Goal: Transaction & Acquisition: Purchase product/service

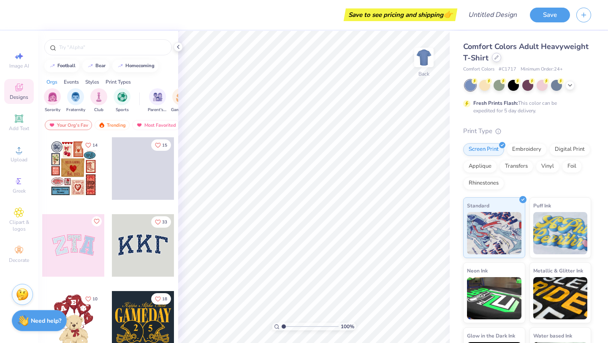
click at [494, 57] on icon at bounding box center [496, 57] width 4 height 4
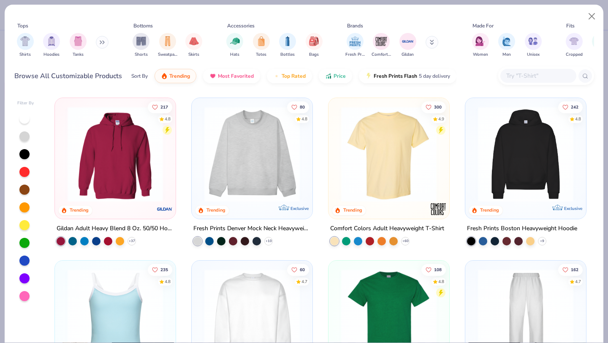
click at [545, 74] on input "text" at bounding box center [537, 76] width 65 height 10
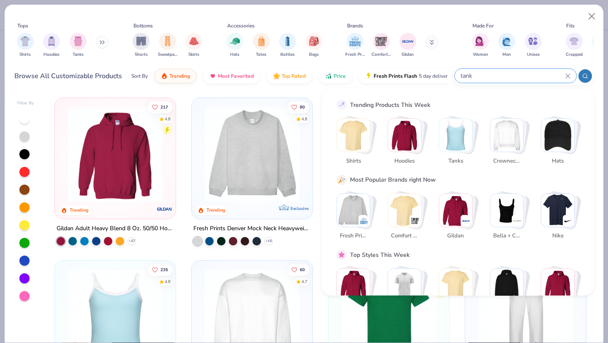
type input "tank"
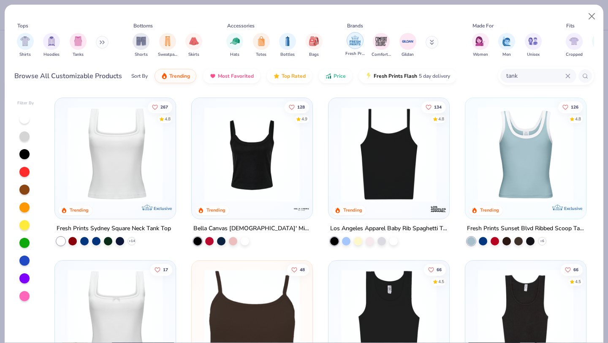
click at [382, 44] on img "filter for Comfort Colors" at bounding box center [381, 41] width 13 height 13
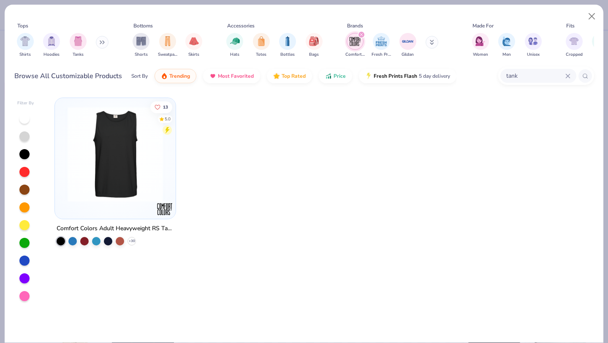
click at [146, 155] on img at bounding box center [115, 153] width 104 height 95
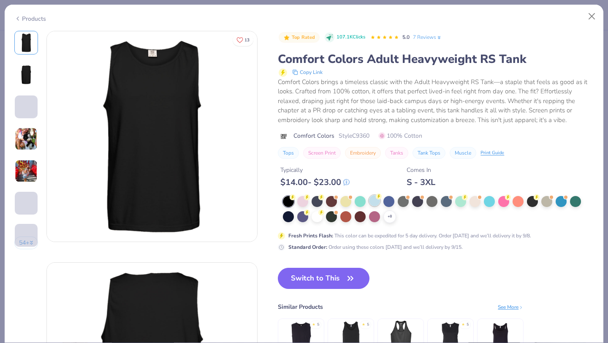
click at [376, 194] on icon at bounding box center [379, 196] width 6 height 6
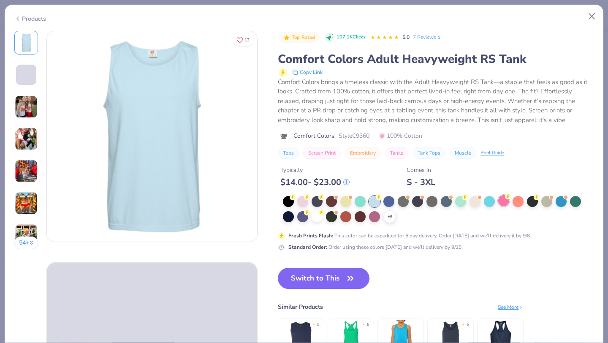
click at [502, 202] on div at bounding box center [503, 200] width 11 height 11
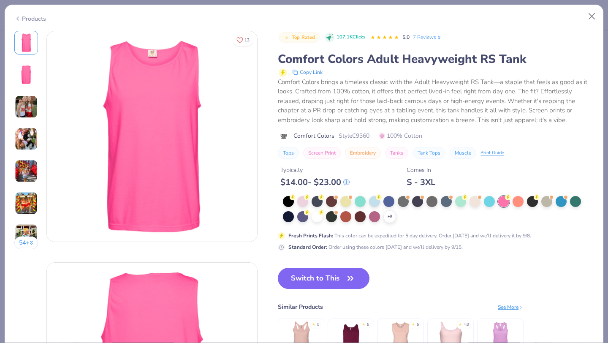
click at [298, 282] on button "Switch to This" at bounding box center [324, 278] width 92 height 21
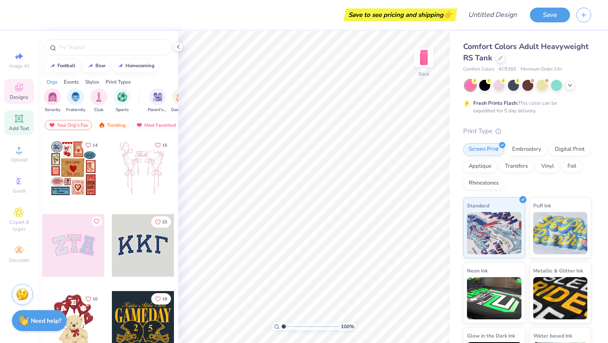
click at [18, 123] on icon at bounding box center [19, 119] width 10 height 10
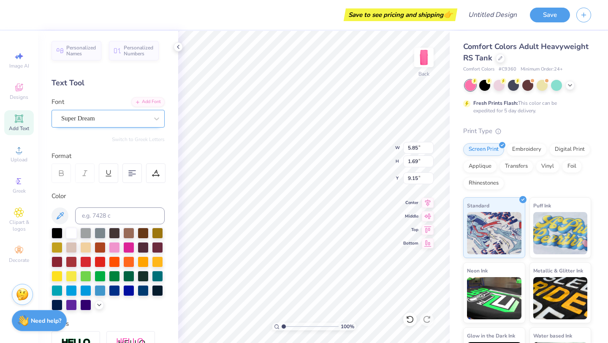
scroll to position [0, 1]
type textarea "KAPPA ALPHA THETA"
click at [146, 125] on div "Super Dream" at bounding box center [107, 119] width 113 height 18
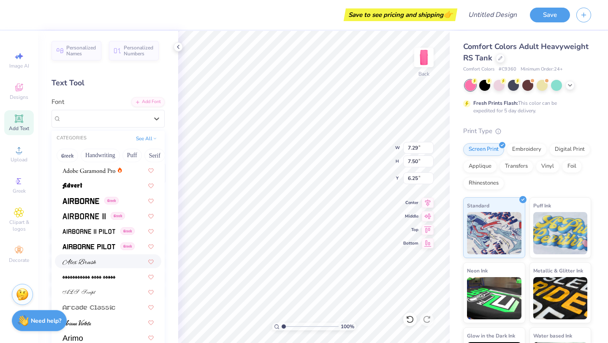
scroll to position [121, 0]
click at [92, 201] on img at bounding box center [80, 201] width 37 height 6
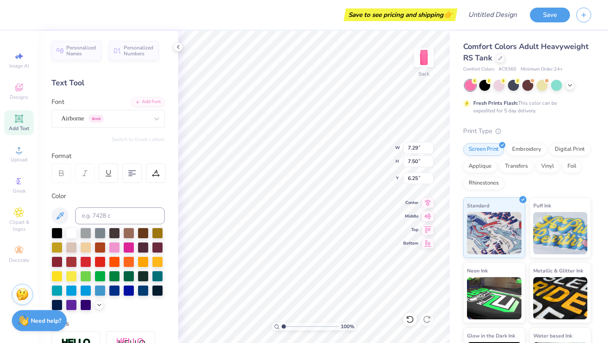
type input "7.49"
type input "7.58"
type input "6.21"
click at [124, 120] on div "Airborne Greek" at bounding box center [104, 118] width 89 height 13
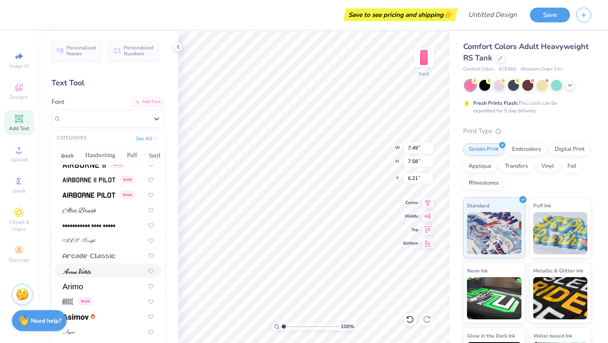
scroll to position [269, 0]
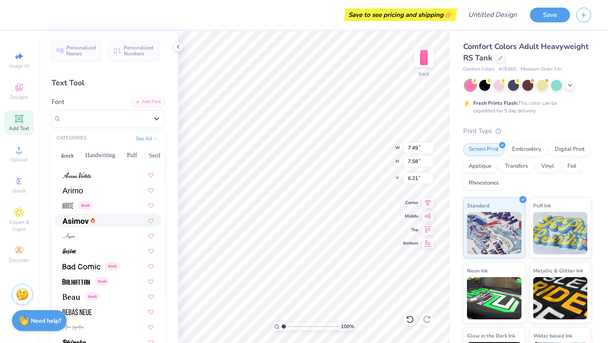
click at [102, 219] on div at bounding box center [107, 220] width 91 height 9
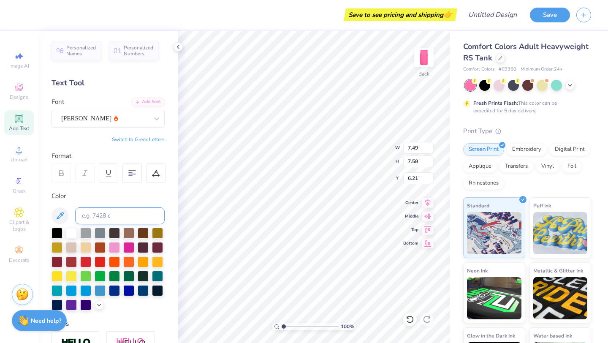
type input "7.84"
type input "7.52"
type input "6.24"
click at [109, 117] on div "[PERSON_NAME]" at bounding box center [104, 118] width 89 height 13
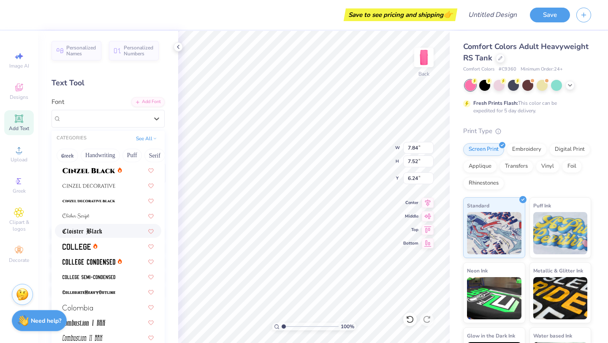
scroll to position [1034, 0]
click at [111, 247] on div at bounding box center [107, 245] width 91 height 9
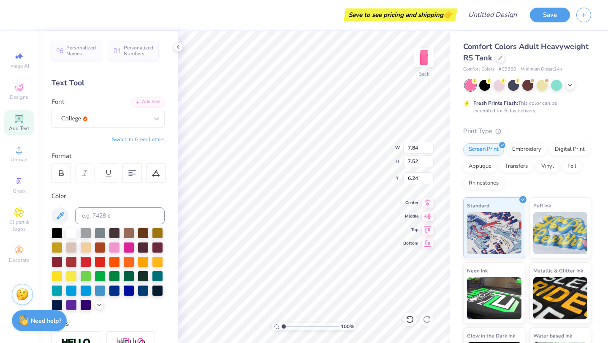
type input "6.73"
type input "7.46"
type input "6.27"
click at [120, 127] on div "Personalized Names Personalized Numbers Text Tool Add Font Font College Switch …" at bounding box center [108, 187] width 140 height 312
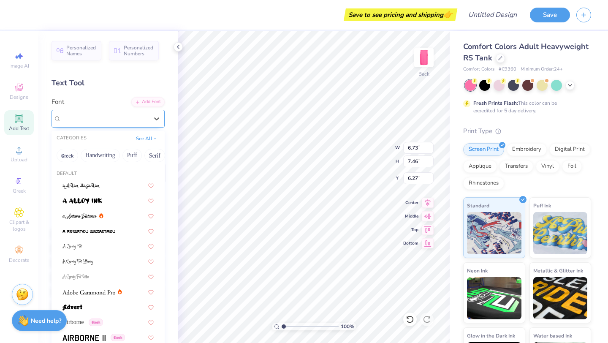
click at [120, 122] on div "College" at bounding box center [104, 118] width 89 height 13
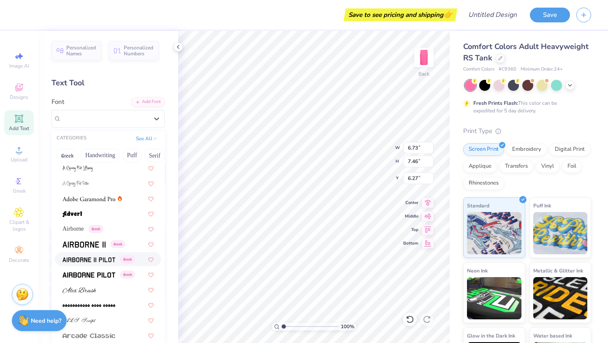
scroll to position [151, 0]
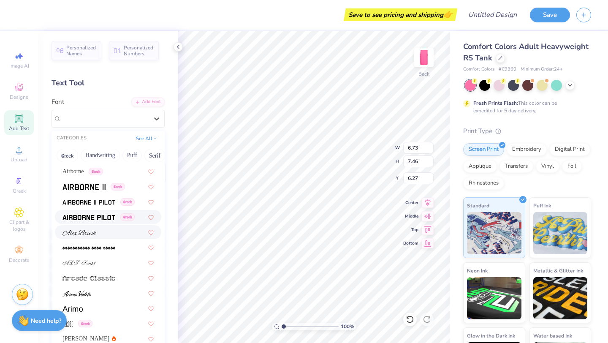
click at [103, 218] on img at bounding box center [88, 217] width 53 height 6
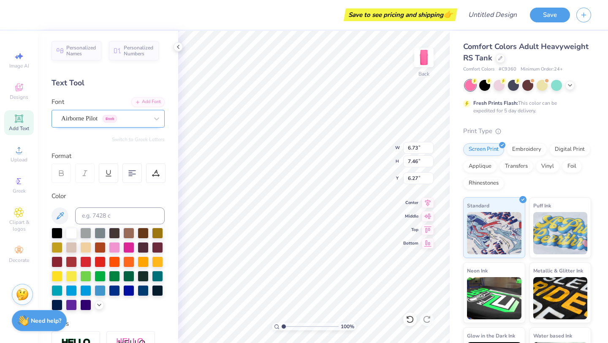
type input "7.49"
type input "7.58"
type input "10.63"
type input "11.78"
type input "11.92"
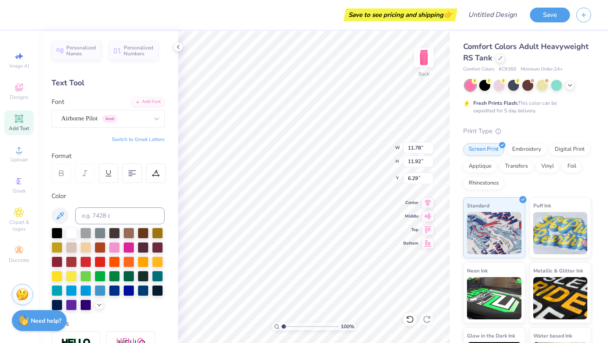
type input "3.29"
type input "11.31"
type input "11.44"
type input "3.77"
type input "3.78"
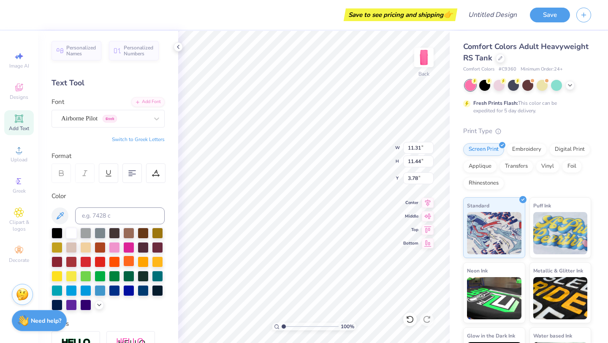
click at [130, 258] on div at bounding box center [128, 260] width 11 height 11
click at [144, 260] on div at bounding box center [143, 260] width 11 height 11
click at [155, 261] on div at bounding box center [157, 260] width 11 height 11
click at [102, 119] on div "Airborne Pilot Greek" at bounding box center [104, 118] width 89 height 13
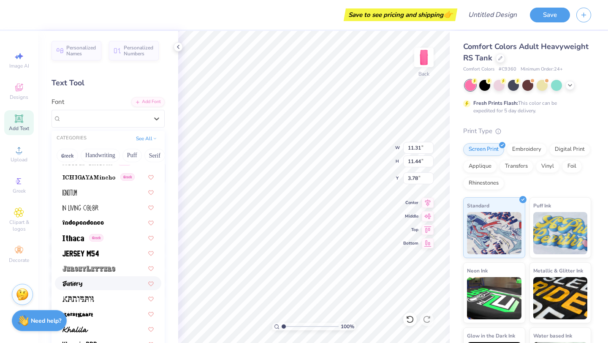
scroll to position [2278, 0]
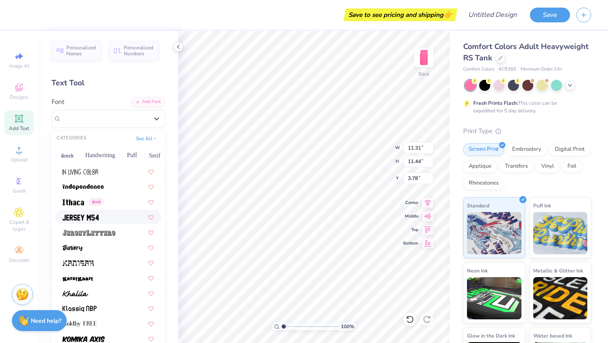
click at [103, 217] on div at bounding box center [107, 216] width 91 height 9
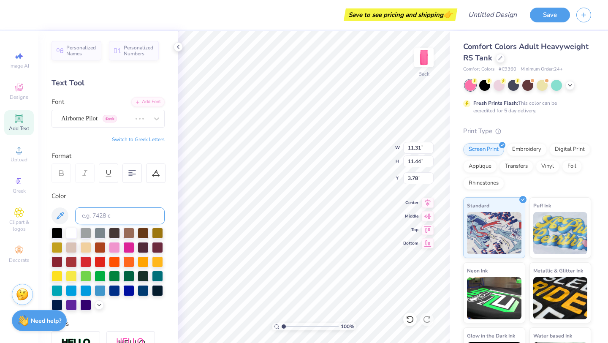
type input "9.16"
type input "11.57"
type input "3.72"
type input "10.28"
type input "12.98"
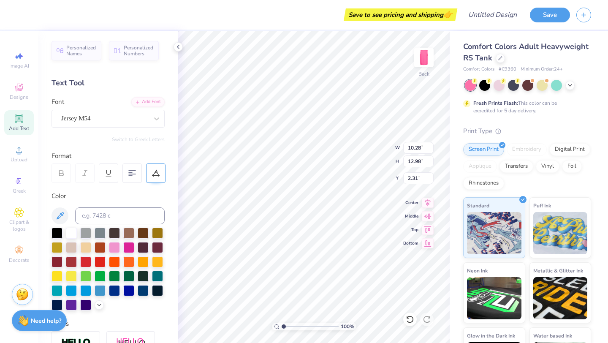
type input "3.51"
click at [417, 62] on img at bounding box center [424, 58] width 34 height 34
type textarea "K"
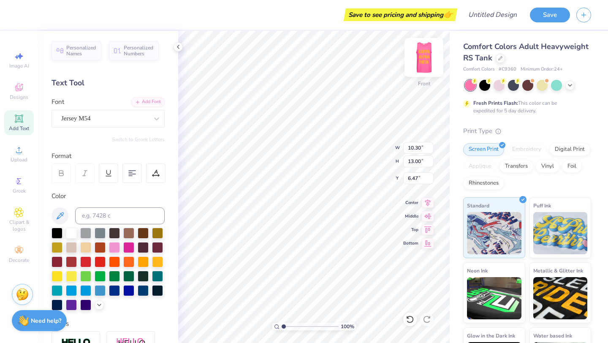
type textarea "THOUGHT RIGHT. CHOSE THE KITE."
type input "10.87"
type input "13.61"
type input "5.85"
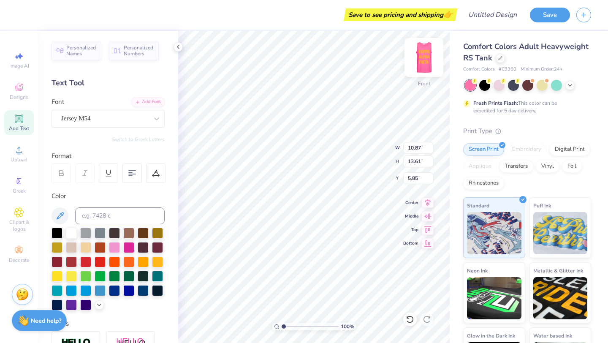
type input "11.62"
type input "14.55"
type input "4.91"
type input "11.15"
type input "13.96"
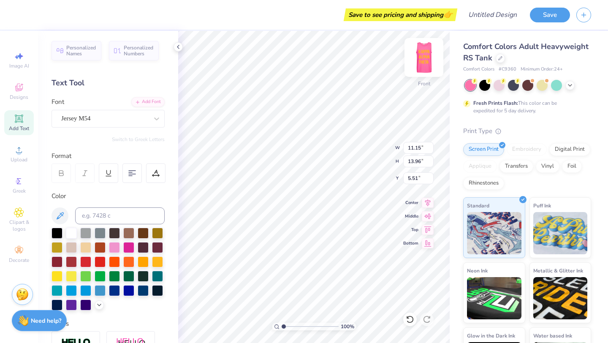
type input "5.54"
click at [421, 64] on img at bounding box center [424, 58] width 34 height 34
click at [421, 64] on img at bounding box center [423, 57] width 17 height 17
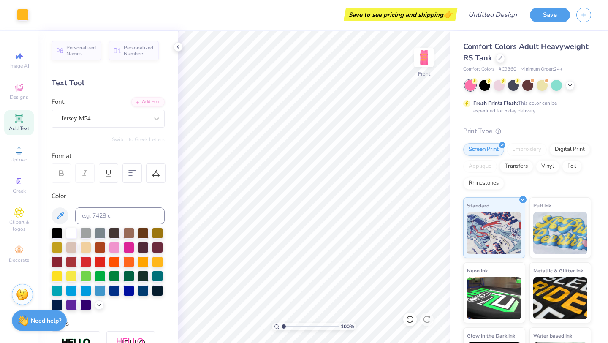
click at [421, 64] on img at bounding box center [423, 57] width 17 height 17
click at [419, 54] on img at bounding box center [424, 58] width 34 height 34
type textarea "BLACK &AND YELLOW BLACK AND YELLOW"
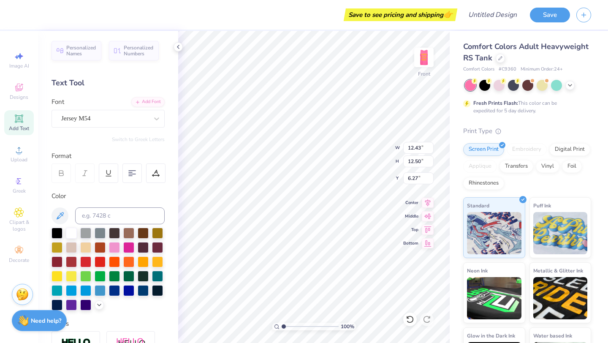
paste textarea "BLACK &AND YELLOW BLACK AND YELLOW"
type textarea "BLACK &AND YELLOW BLACK AND YELLOWBLACK &AND YELLOW BLACK AND YELLOWBLACK &AND …"
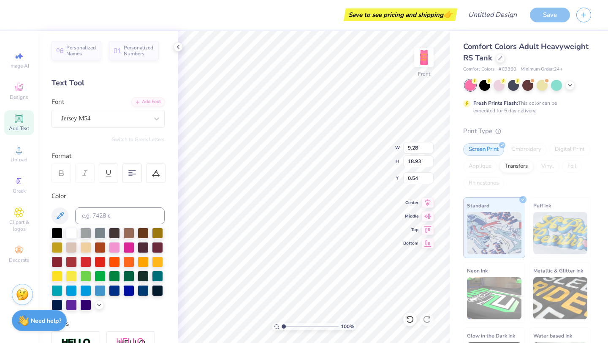
scroll to position [0, 0]
type textarea "BLACK &AND YELLOW BLACK AND YELLOWBLACK &AND YELLOW BLACK AND YELLOWBLACK &AND …"
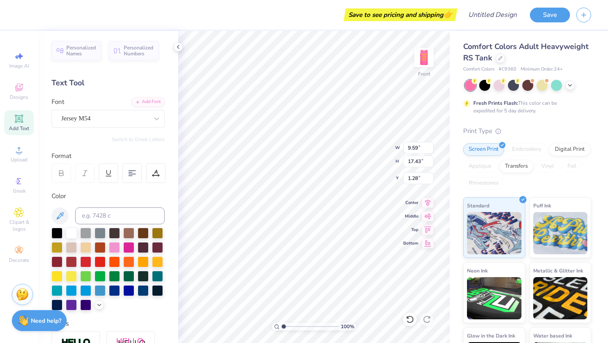
scroll to position [1, 0]
paste textarea "BLACK &AND YELLOW BLACK AND YELLOW"
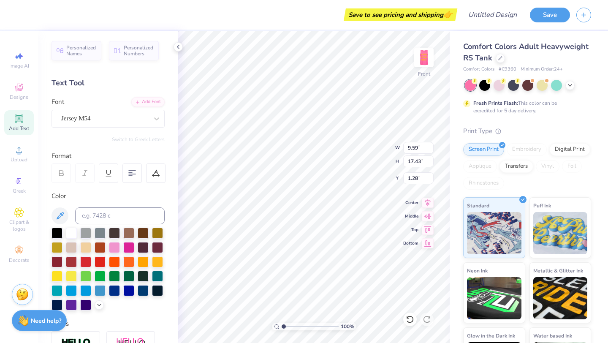
paste textarea "BLACK &AND YELLOW BLACK AND YELLOW"
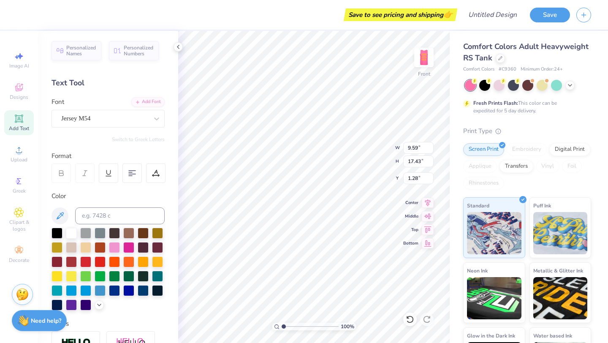
type textarea "BLACK &AND YELLOW BLACK AND YELLOW BLACK &AND YELLOW BLACK AND YELLOW BLACK &AN…"
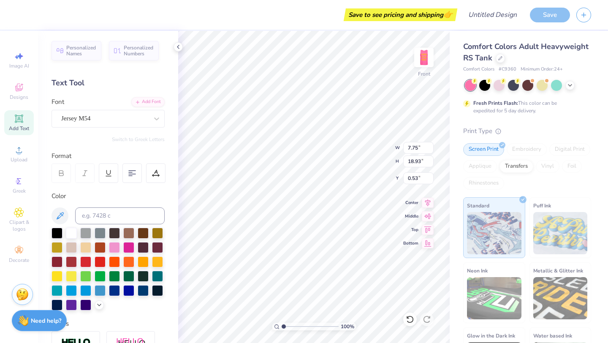
scroll to position [11, 4]
type textarea "BLACK AND YELLOW BLACK &AND YELLOW BLACK AND YELLOW BLACK &AND YELLOW BLACK AND…"
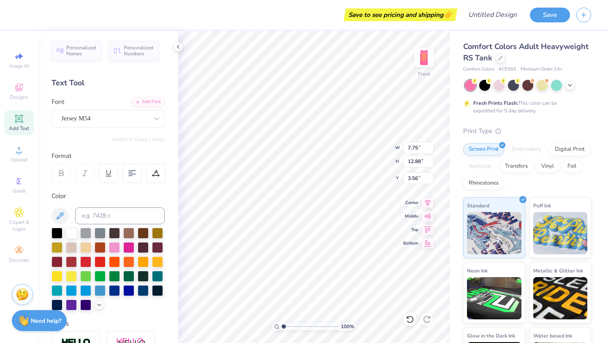
type input "8.96"
type input "14.89"
type input "3.21"
click at [416, 59] on img at bounding box center [424, 58] width 34 height 34
click at [422, 60] on img at bounding box center [424, 58] width 34 height 34
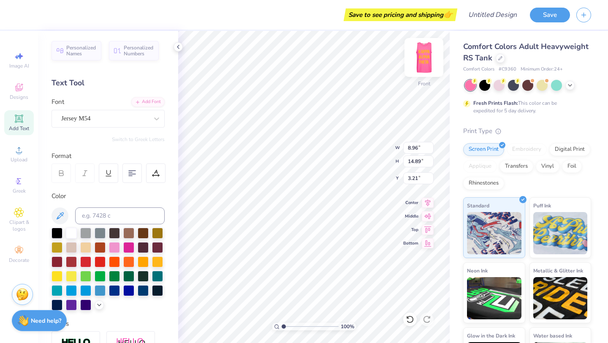
scroll to position [7, 3]
type textarea "BLACK AND YELLOW BLACK &AND YELLOW BLACK AND YELLOW BLACK &AND YELLOW BLACK AND…"
paste textarea "BLACK &AND YELLOW BLACK AND YELLOW"
type textarea "BLACK &AND YELLOW BLACK AND YELLOW"
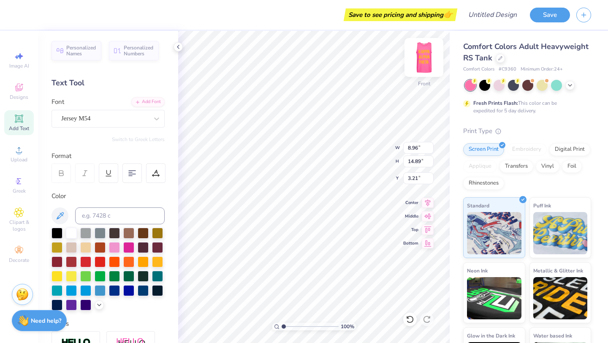
scroll to position [2, 0]
type textarea "THINK THETA THINK RIGHT CHOOSE THE KITE"
type textarea "THINK THETA THINK RIGHT CHOOSE THE KITE BLACK AND GOLD NEVER GETS OLD IT'S HIP …"
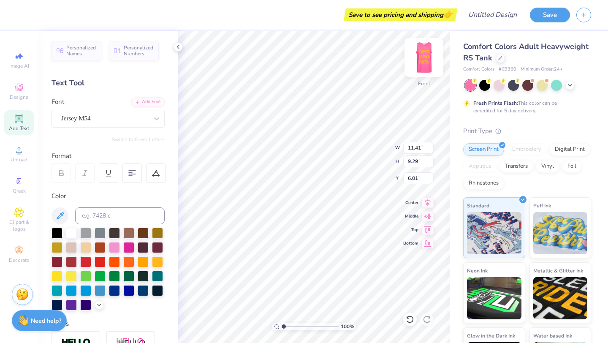
scroll to position [0, 0]
type input "5.32"
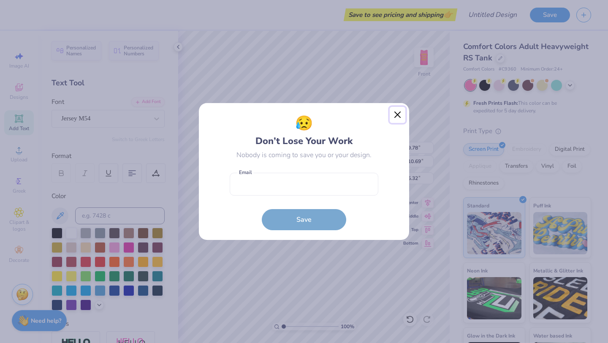
click at [398, 114] on button "Close" at bounding box center [398, 115] width 16 height 16
click at [423, 100] on div "😥 Don’t Lose Your Work Nobody is coming to save you or your design. Email is a …" at bounding box center [304, 171] width 608 height 343
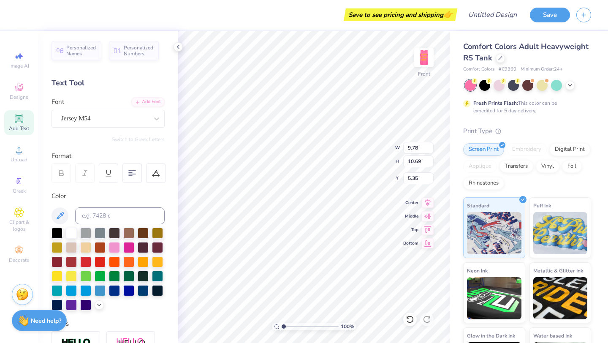
type input "5.32"
type input "12.01"
type input "13.14"
type input "4.79"
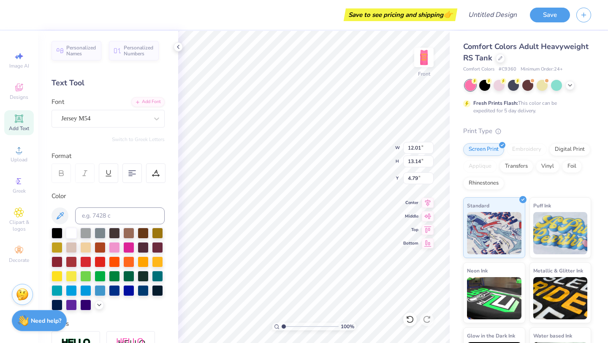
type textarea "ITS HIP TO BE A KAT TO BE A KAT TO BE A KAT GO THETA! THETA THETA THETA THETA T…"
type input "6.84"
type textarea "ITS HIP TO BE A KAT TO BE A KAT TO BE A KAT GO THETA! THETA THETA THETA THETA T…"
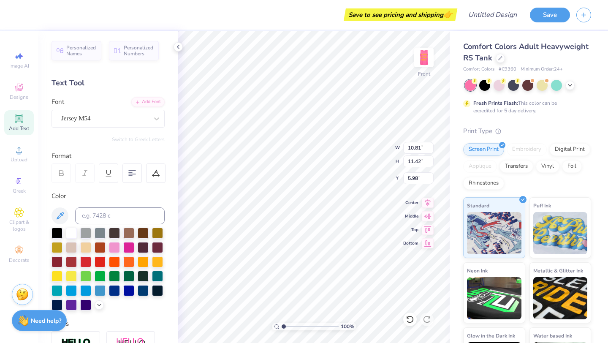
type input "6.03"
type textarea "ITS HIP TO BE A KAT TO BE A KAT TO BE A KAT GO THETA! THETA THETA THETA THETA T…"
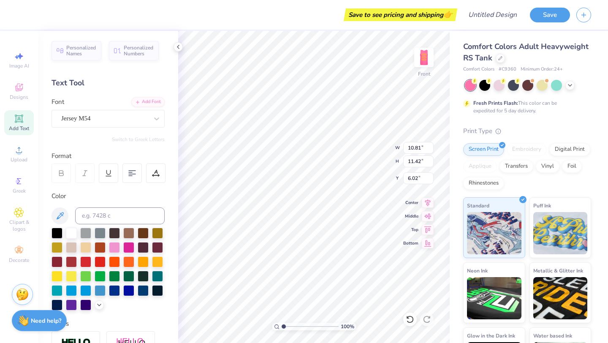
type textarea "ITS HIP TO BE A KAT TO BE A KAT TO BE A KAT GO THETA! THETA THETA THETA THETA T…"
click at [133, 175] on icon at bounding box center [132, 173] width 8 height 8
type input "7.23"
type input "8.28"
type input "15.05"
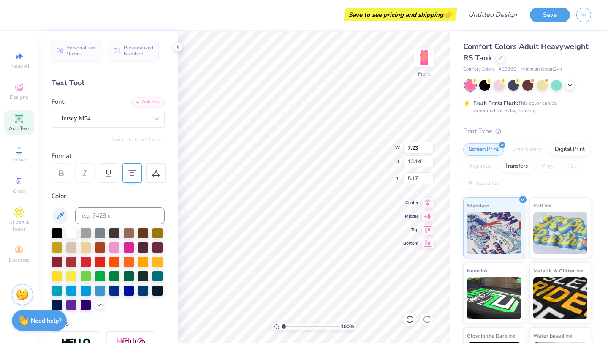
type input "3.26"
type input "3.94"
type input "3.95"
type textarea "THINK THETA THINK RIGHT"
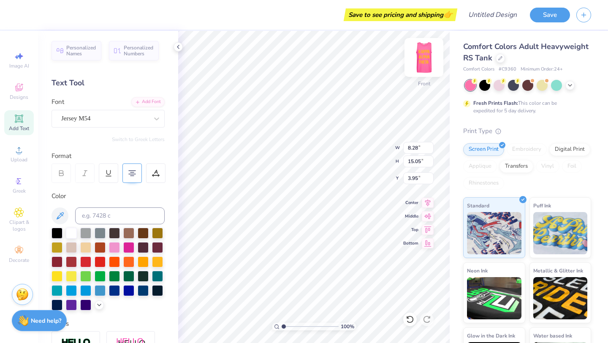
scroll to position [1, 2]
type input "10.00"
type textarea "THINK THETA THINK RIGHT"
type input "5.20"
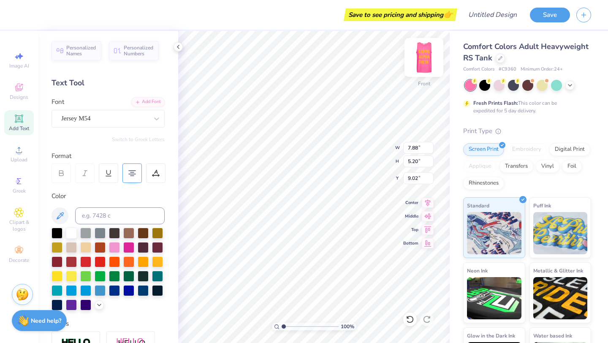
type input "9.02"
type input "8.63"
type textarea "THINK THETA THINK RIGHT"
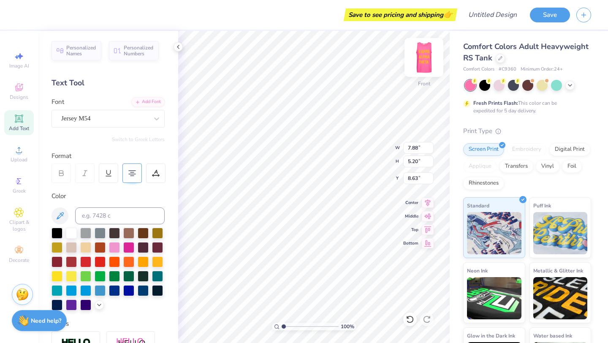
scroll to position [2, 0]
type input "6.93"
type input "13.14"
type input "3.43"
type input "7.61"
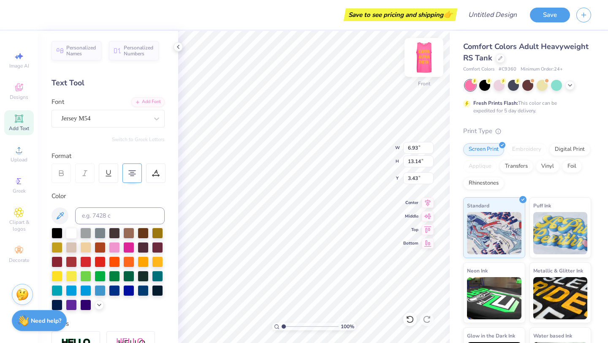
type input "14.42"
type input "3.41"
